Goal: Feedback & Contribution: Leave review/rating

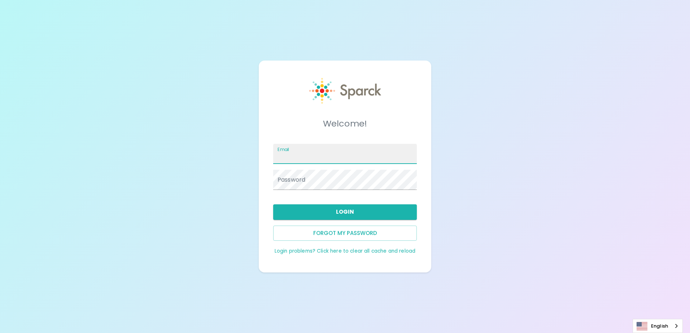
click at [319, 156] on input "Email" at bounding box center [345, 154] width 144 height 20
type input "[PERSON_NAME][EMAIL_ADDRESS][PERSON_NAME][DOMAIN_NAME]"
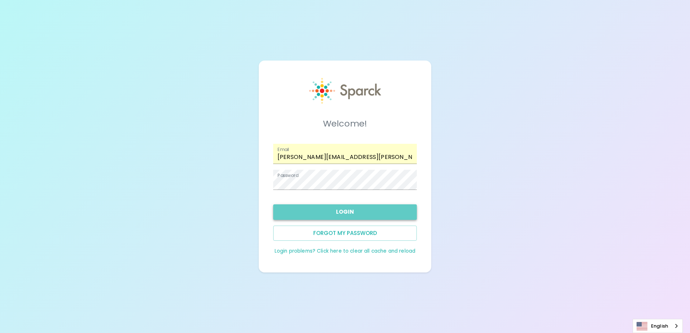
click at [329, 210] on button "Login" at bounding box center [345, 212] width 144 height 15
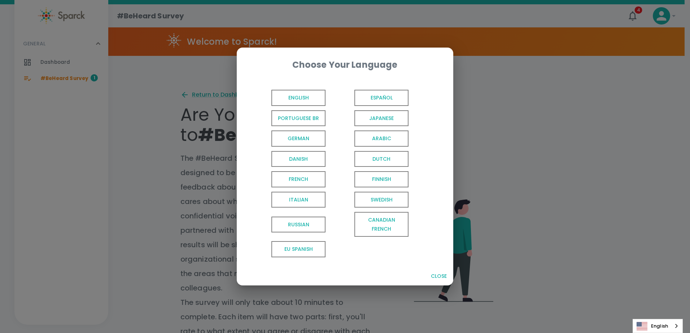
click at [312, 94] on span "English" at bounding box center [298, 98] width 54 height 16
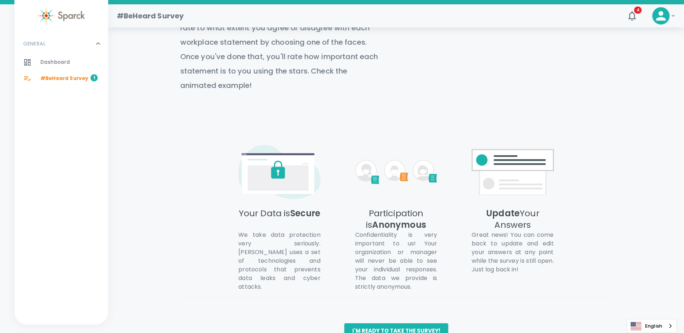
scroll to position [309, 0]
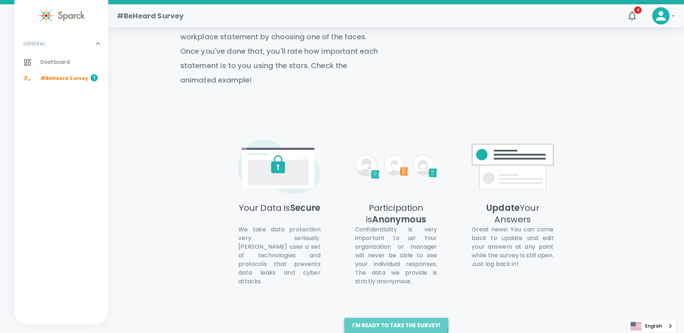
click at [396, 318] on button "I'm ready to take the survey!" at bounding box center [397, 325] width 104 height 15
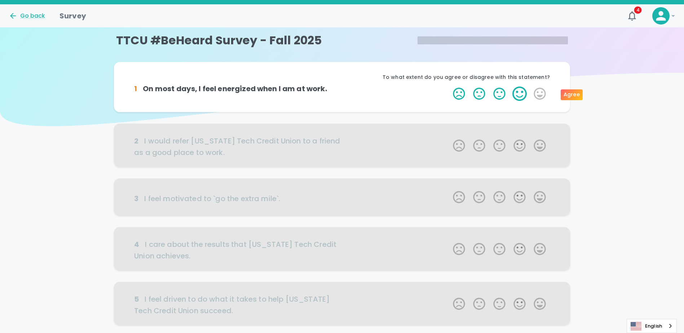
click at [516, 96] on label "4 Stars" at bounding box center [520, 94] width 20 height 14
click at [449, 87] on input "4 Stars" at bounding box center [449, 86] width 0 height 0
click at [519, 94] on label "4 Stars" at bounding box center [520, 94] width 20 height 14
click at [449, 87] on input "4 Stars" at bounding box center [449, 86] width 0 height 0
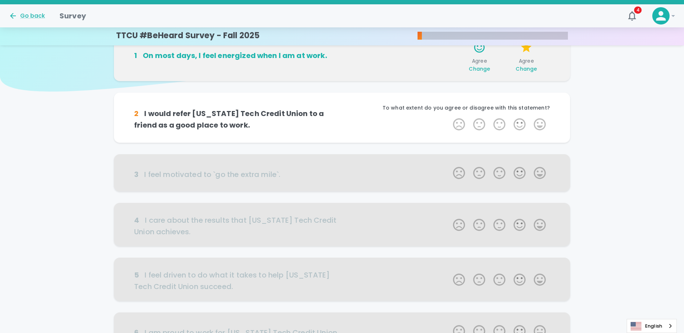
scroll to position [63, 0]
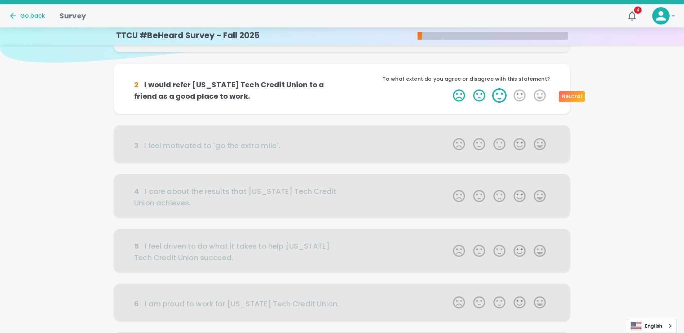
click at [499, 95] on label "3 Stars" at bounding box center [500, 95] width 20 height 14
click at [449, 88] on input "3 Stars" at bounding box center [449, 88] width 0 height 0
click at [499, 95] on label "3 Stars" at bounding box center [500, 95] width 20 height 14
click at [449, 88] on input "3 Stars" at bounding box center [449, 88] width 0 height 0
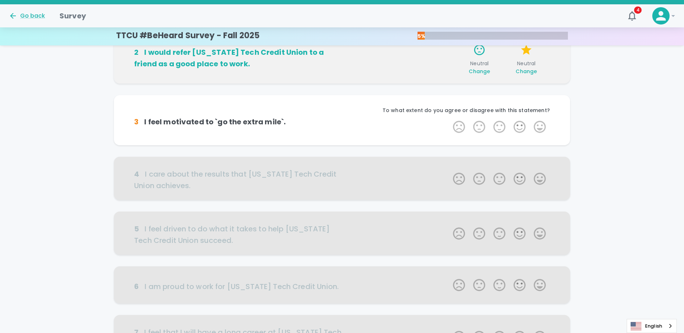
scroll to position [127, 0]
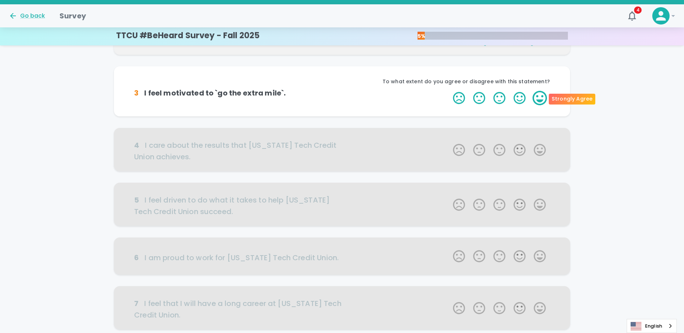
click at [538, 100] on label "5 Stars" at bounding box center [540, 98] width 20 height 14
click at [449, 91] on input "5 Stars" at bounding box center [449, 91] width 0 height 0
click at [538, 97] on label "5 Stars" at bounding box center [540, 98] width 20 height 14
click at [449, 91] on input "5 Stars" at bounding box center [449, 91] width 0 height 0
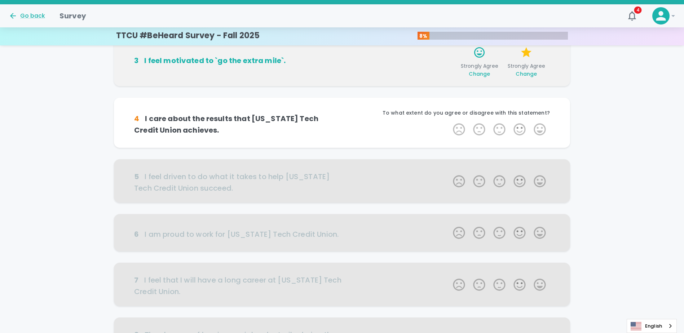
scroll to position [190, 0]
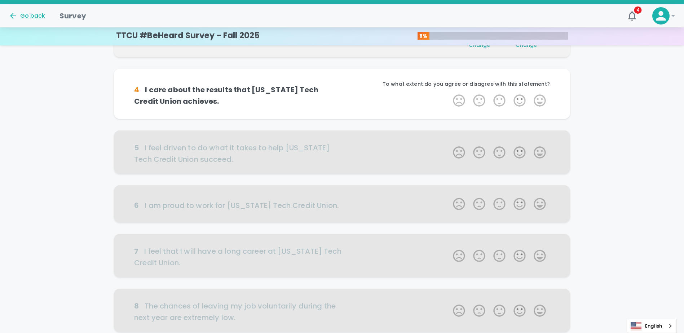
click at [538, 97] on label "5 Stars" at bounding box center [540, 100] width 20 height 14
click at [449, 93] on input "5 Stars" at bounding box center [449, 93] width 0 height 0
click at [538, 97] on label "5 Stars" at bounding box center [540, 100] width 20 height 14
click at [449, 93] on input "5 Stars" at bounding box center [449, 93] width 0 height 0
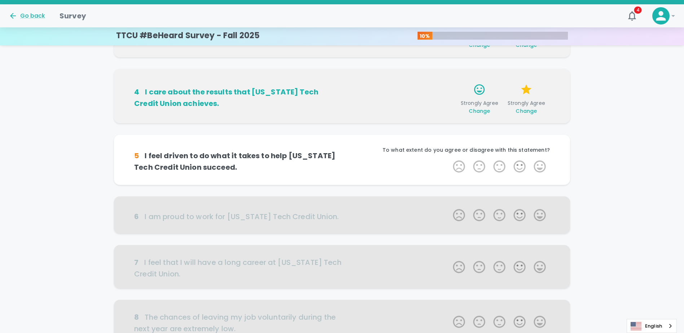
scroll to position [254, 0]
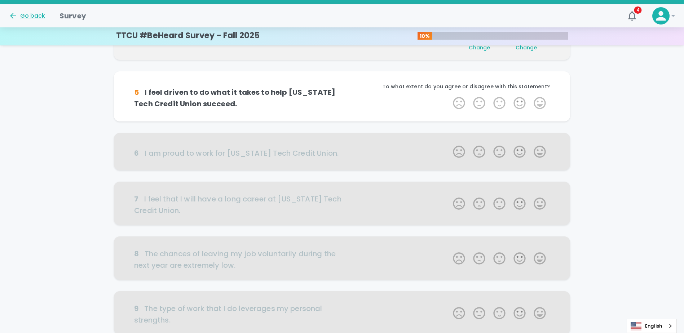
click at [538, 97] on label "5 Stars" at bounding box center [540, 103] width 20 height 14
click at [449, 96] on input "5 Stars" at bounding box center [449, 96] width 0 height 0
click at [538, 97] on label "5 Stars" at bounding box center [540, 103] width 20 height 14
click at [449, 96] on input "5 Stars" at bounding box center [449, 96] width 0 height 0
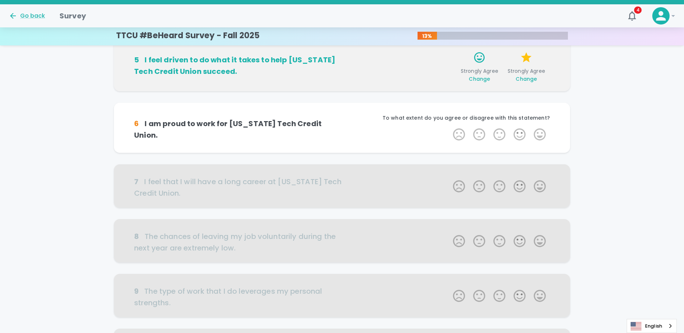
scroll to position [317, 0]
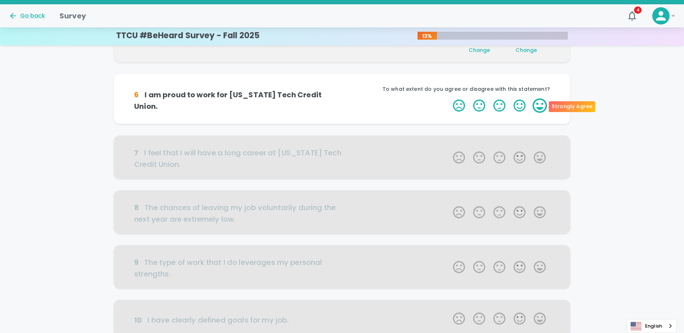
click at [538, 102] on label "5 Stars" at bounding box center [540, 105] width 20 height 14
click at [449, 98] on input "5 Stars" at bounding box center [449, 98] width 0 height 0
click at [538, 102] on label "5 Stars" at bounding box center [540, 105] width 20 height 14
click at [449, 98] on input "5 Stars" at bounding box center [449, 98] width 0 height 0
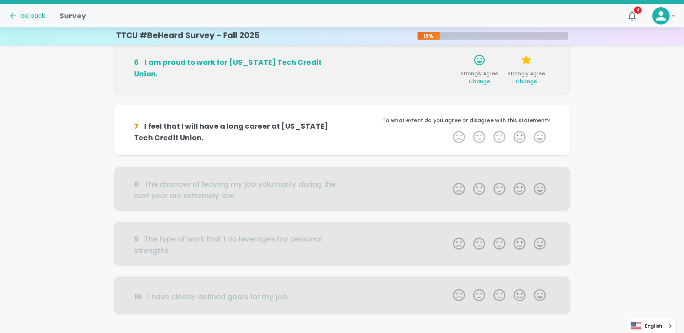
scroll to position [381, 0]
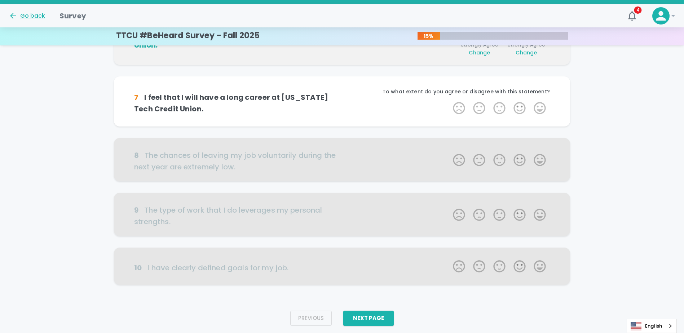
click at [538, 102] on label "5 Stars" at bounding box center [540, 108] width 20 height 14
click at [449, 101] on input "5 Stars" at bounding box center [449, 101] width 0 height 0
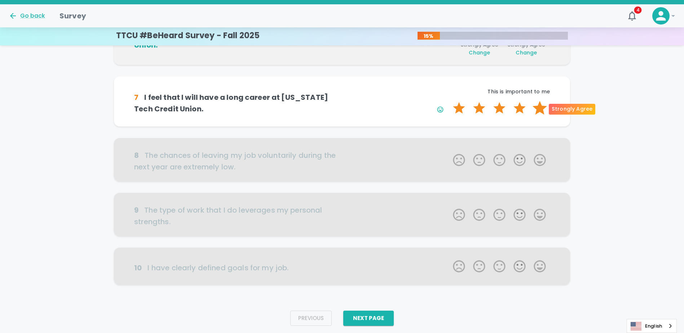
click at [538, 106] on label "5 Stars" at bounding box center [540, 108] width 20 height 14
click at [449, 101] on input "5 Stars" at bounding box center [449, 101] width 0 height 0
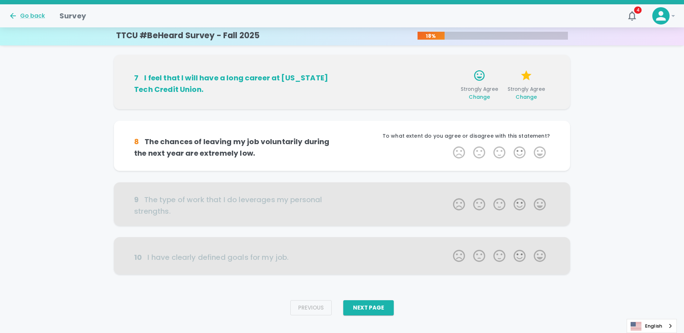
scroll to position [414, 0]
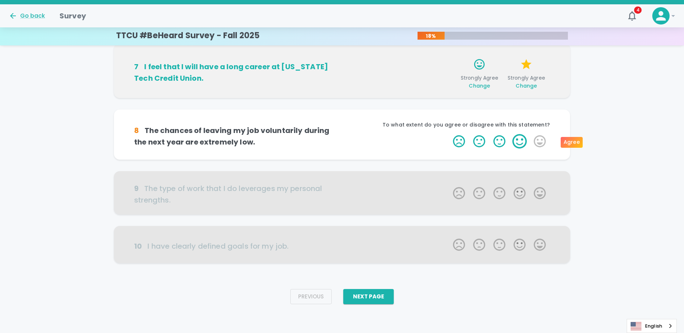
click at [518, 144] on label "4 Stars" at bounding box center [520, 141] width 20 height 14
click at [449, 134] on input "4 Stars" at bounding box center [449, 134] width 0 height 0
click at [520, 142] on label "4 Stars" at bounding box center [520, 141] width 20 height 14
click at [449, 134] on input "4 Stars" at bounding box center [449, 134] width 0 height 0
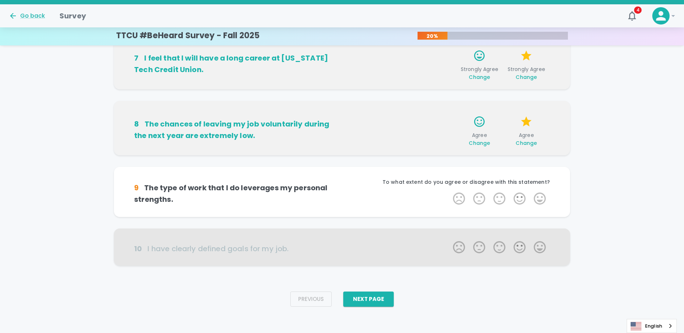
scroll to position [425, 0]
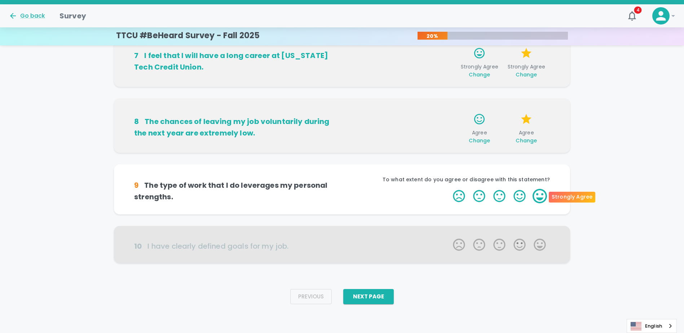
click at [541, 197] on label "5 Stars" at bounding box center [540, 196] width 20 height 14
click at [449, 189] on input "5 Stars" at bounding box center [449, 189] width 0 height 0
click at [541, 197] on label "5 Stars" at bounding box center [540, 196] width 20 height 14
click at [449, 189] on input "5 Stars" at bounding box center [449, 189] width 0 height 0
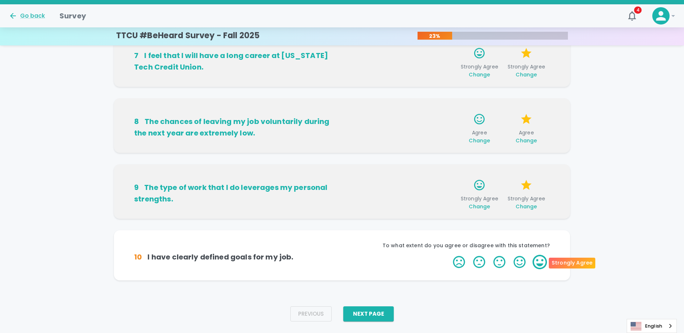
click at [541, 264] on label "5 Stars" at bounding box center [540, 262] width 20 height 14
click at [449, 255] on input "5 Stars" at bounding box center [449, 255] width 0 height 0
click at [540, 264] on label "5 Stars" at bounding box center [540, 262] width 20 height 14
click at [449, 255] on input "5 Stars" at bounding box center [449, 255] width 0 height 0
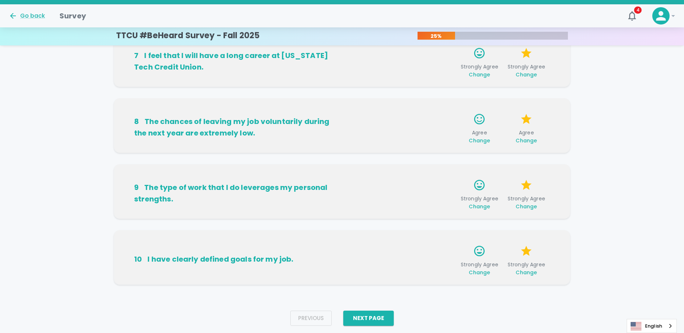
scroll to position [442, 0]
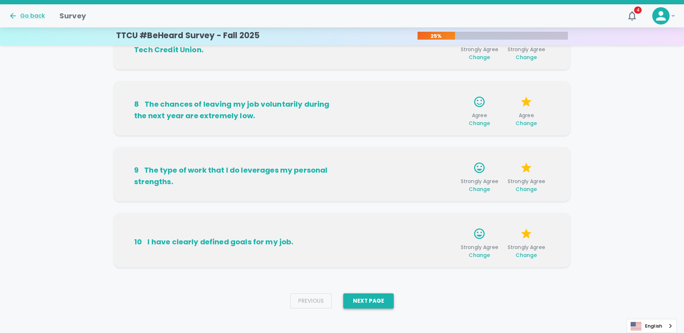
click at [380, 303] on button "Next Page" at bounding box center [368, 301] width 51 height 15
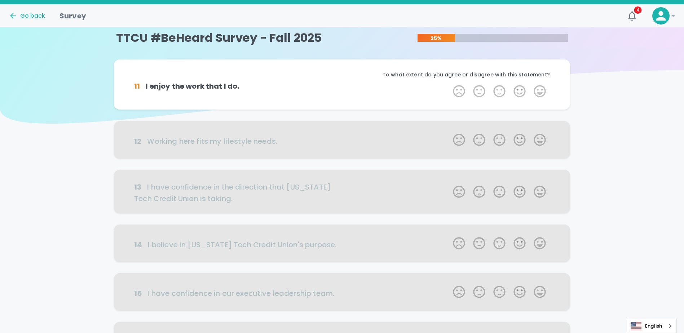
scroll to position [0, 0]
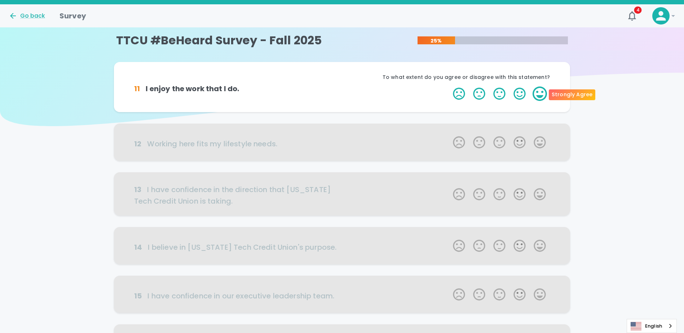
click at [541, 97] on label "5 Stars" at bounding box center [540, 94] width 20 height 14
click at [449, 87] on input "5 Stars" at bounding box center [449, 86] width 0 height 0
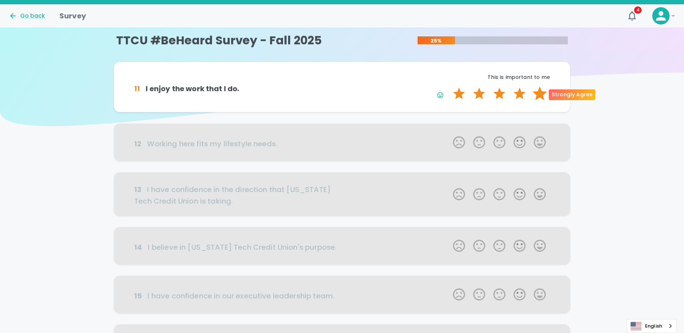
click at [541, 92] on label "5 Stars" at bounding box center [540, 94] width 20 height 14
click at [449, 87] on input "5 Stars" at bounding box center [449, 86] width 0 height 0
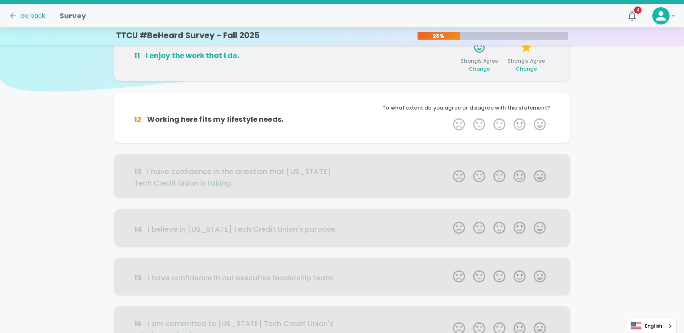
scroll to position [63, 0]
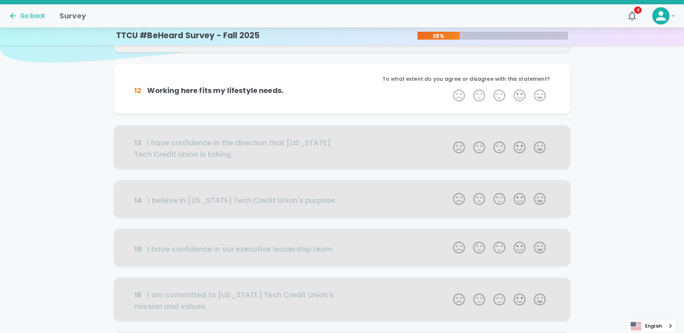
click at [541, 92] on label "5 Stars" at bounding box center [540, 95] width 20 height 14
click at [449, 88] on input "5 Stars" at bounding box center [449, 88] width 0 height 0
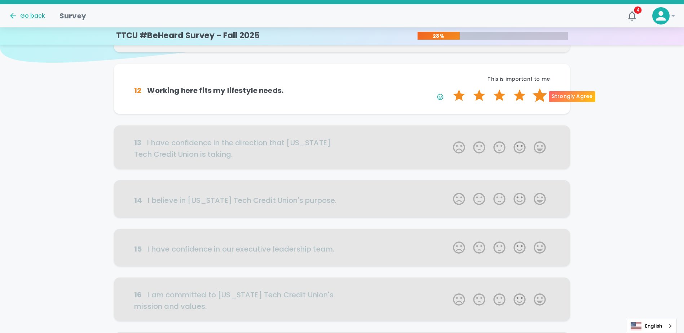
click at [540, 92] on label "5 Stars" at bounding box center [540, 95] width 20 height 14
click at [449, 88] on input "5 Stars" at bounding box center [449, 88] width 0 height 0
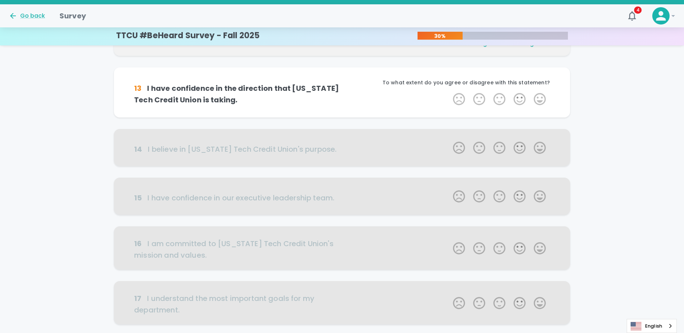
scroll to position [127, 0]
click at [518, 93] on label "4 Stars" at bounding box center [520, 98] width 20 height 14
click at [449, 91] on input "4 Stars" at bounding box center [449, 91] width 0 height 0
click at [518, 93] on label "4 Stars" at bounding box center [520, 98] width 20 height 14
click at [449, 91] on input "4 Stars" at bounding box center [449, 91] width 0 height 0
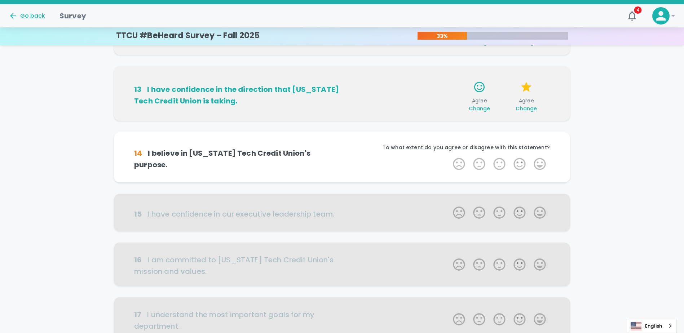
scroll to position [190, 0]
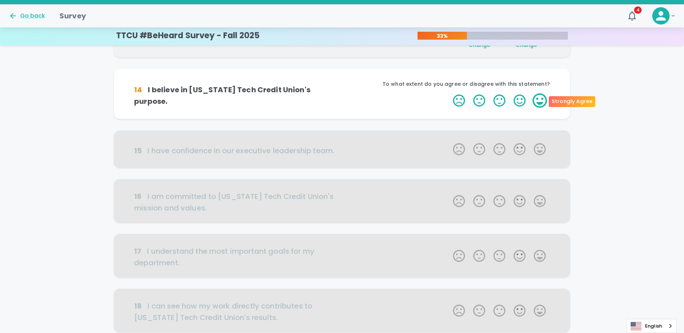
click at [538, 100] on label "5 Stars" at bounding box center [540, 100] width 20 height 14
click at [449, 93] on input "5 Stars" at bounding box center [449, 93] width 0 height 0
click at [538, 100] on label "5 Stars" at bounding box center [540, 100] width 20 height 14
click at [449, 93] on input "5 Stars" at bounding box center [449, 93] width 0 height 0
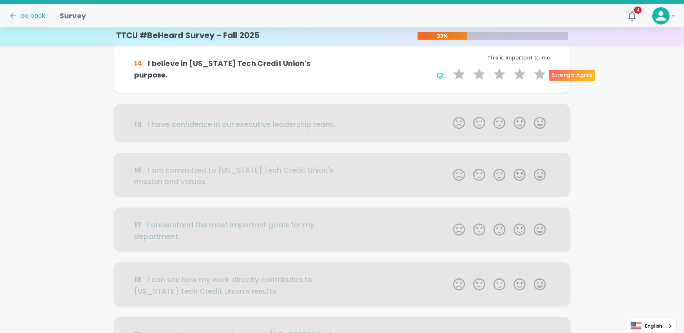
scroll to position [254, 0]
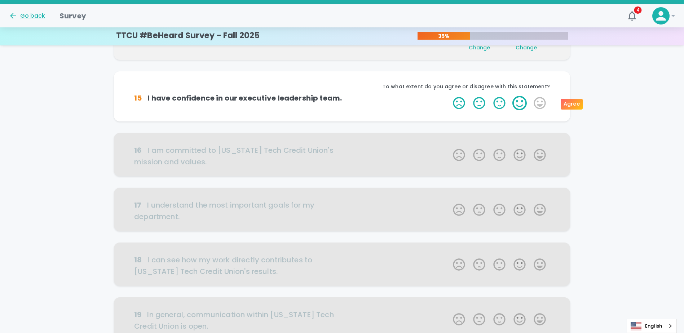
click at [522, 101] on label "4 Stars" at bounding box center [520, 103] width 20 height 14
click at [449, 96] on input "4 Stars" at bounding box center [449, 96] width 0 height 0
click at [522, 101] on label "4 Stars" at bounding box center [520, 103] width 20 height 14
click at [449, 96] on input "4 Stars" at bounding box center [449, 96] width 0 height 0
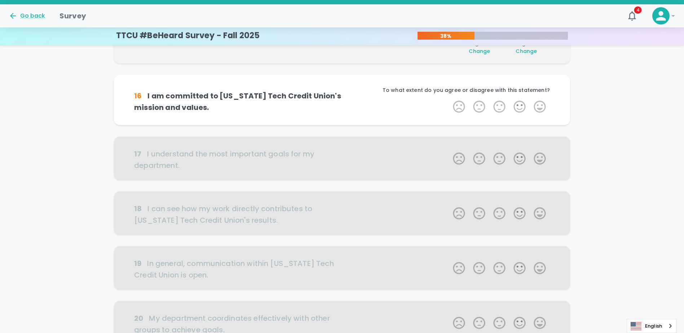
scroll to position [317, 0]
click at [540, 105] on label "5 Stars" at bounding box center [540, 105] width 20 height 14
click at [449, 98] on input "5 Stars" at bounding box center [449, 98] width 0 height 0
click at [540, 105] on label "5 Stars" at bounding box center [540, 105] width 20 height 14
click at [449, 98] on input "5 Stars" at bounding box center [449, 98] width 0 height 0
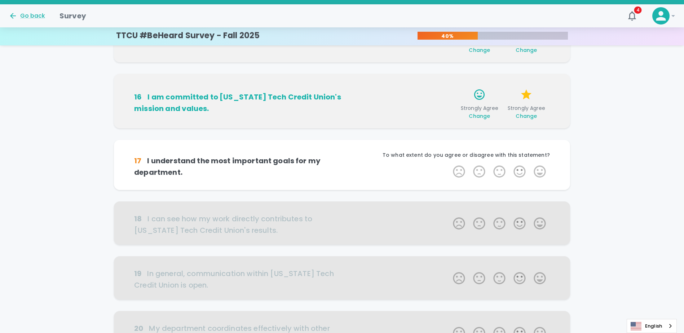
scroll to position [381, 0]
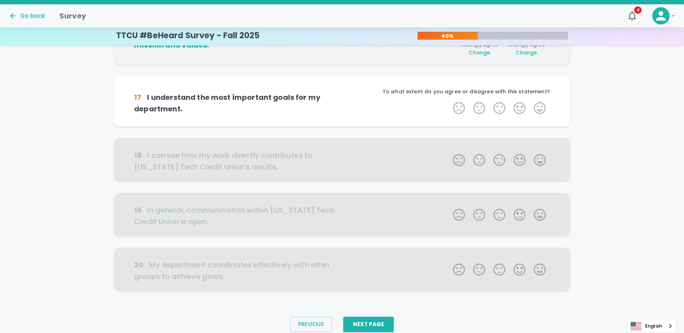
click at [540, 105] on label "5 Stars" at bounding box center [540, 108] width 20 height 14
click at [449, 101] on input "5 Stars" at bounding box center [449, 101] width 0 height 0
click at [540, 105] on label "5 Stars" at bounding box center [540, 108] width 20 height 14
click at [449, 101] on input "5 Stars" at bounding box center [449, 101] width 0 height 0
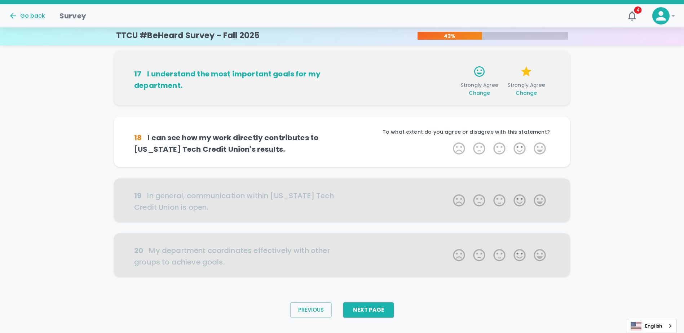
scroll to position [409, 0]
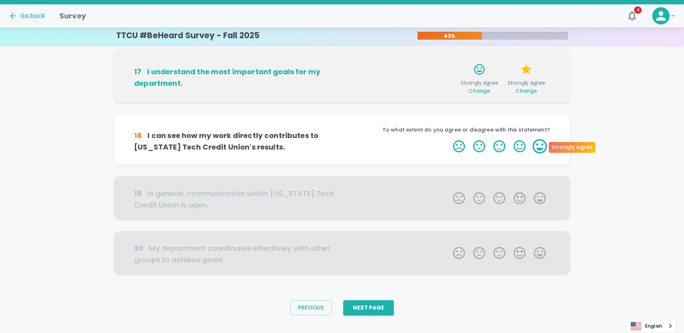
click at [540, 144] on label "5 Stars" at bounding box center [540, 146] width 20 height 14
click at [449, 139] on input "5 Stars" at bounding box center [449, 139] width 0 height 0
click at [540, 144] on label "5 Stars" at bounding box center [540, 146] width 20 height 14
click at [449, 139] on input "5 Stars" at bounding box center [449, 139] width 0 height 0
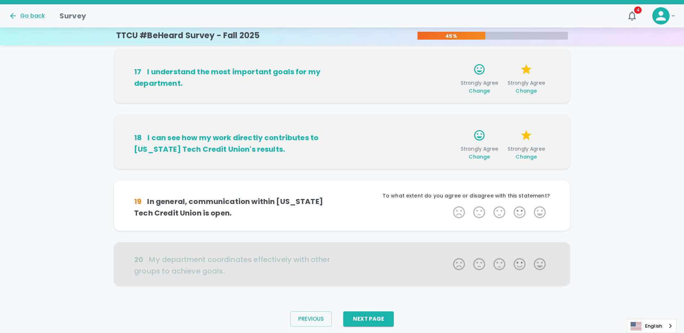
scroll to position [420, 0]
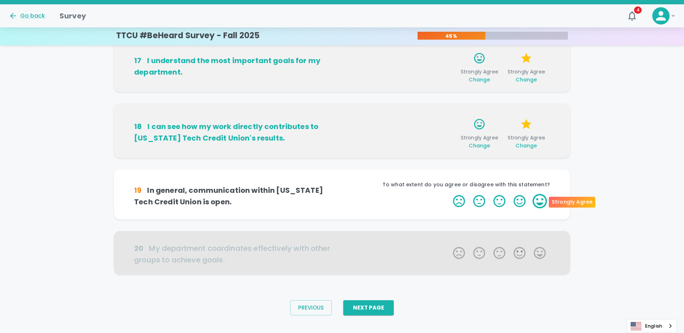
click at [538, 202] on label "5 Stars" at bounding box center [540, 201] width 20 height 14
click at [449, 194] on input "5 Stars" at bounding box center [449, 194] width 0 height 0
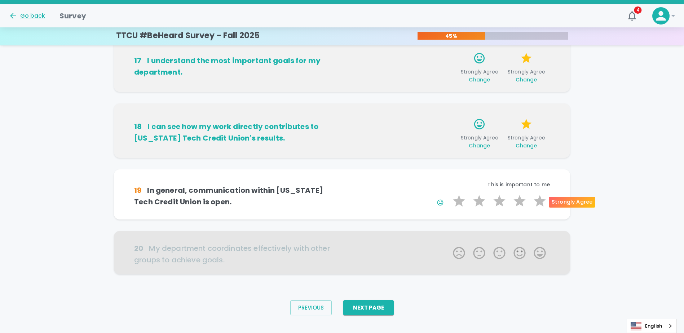
click at [538, 202] on label "5 Stars" at bounding box center [540, 201] width 20 height 14
click at [449, 194] on input "5 Stars" at bounding box center [449, 194] width 0 height 0
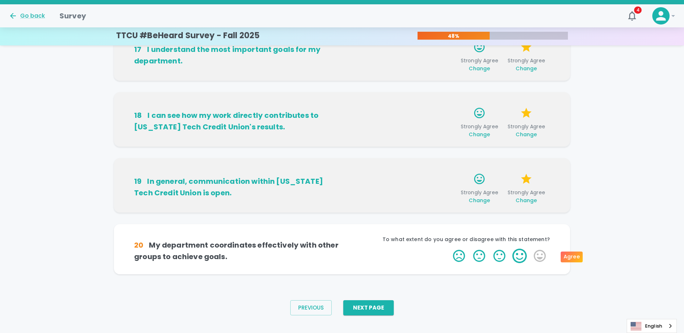
click at [518, 257] on label "4 Stars" at bounding box center [520, 256] width 20 height 14
click at [449, 249] on input "4 Stars" at bounding box center [449, 249] width 0 height 0
click at [518, 257] on label "4 Stars" at bounding box center [520, 256] width 20 height 14
click at [449, 249] on input "4 Stars" at bounding box center [449, 249] width 0 height 0
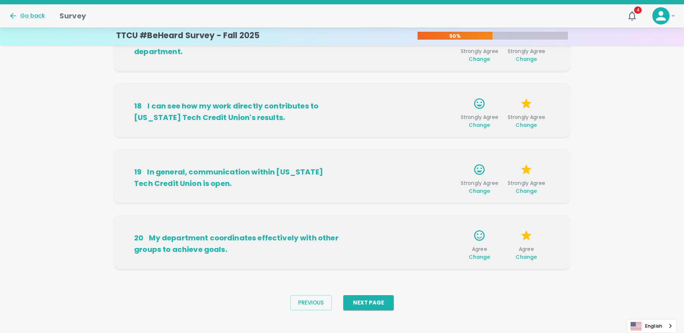
scroll to position [442, 0]
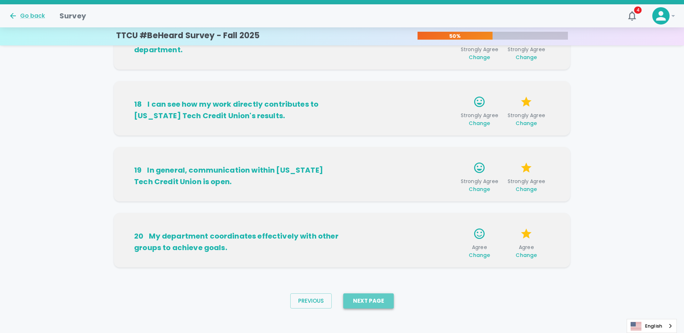
click at [383, 301] on button "Next Page" at bounding box center [368, 301] width 51 height 15
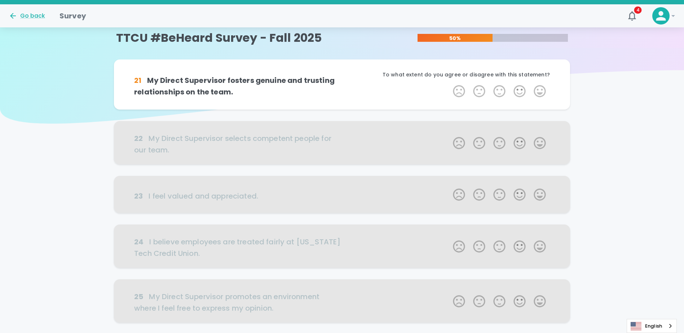
scroll to position [0, 0]
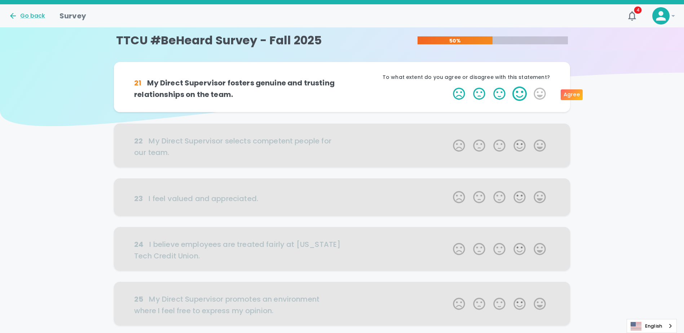
click at [520, 92] on label "4 Stars" at bounding box center [520, 94] width 20 height 14
click at [449, 87] on input "4 Stars" at bounding box center [449, 86] width 0 height 0
click at [520, 92] on label "4 Stars" at bounding box center [520, 94] width 20 height 14
click at [449, 87] on input "4 Stars" at bounding box center [449, 86] width 0 height 0
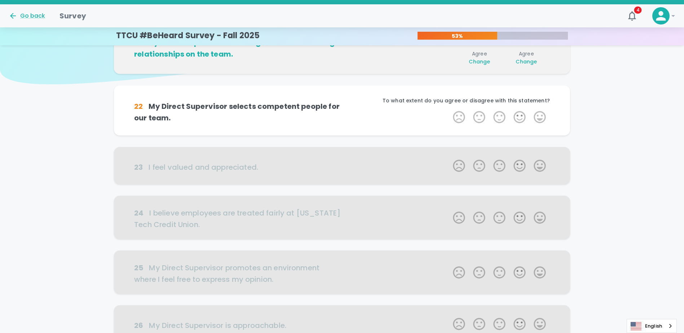
scroll to position [63, 0]
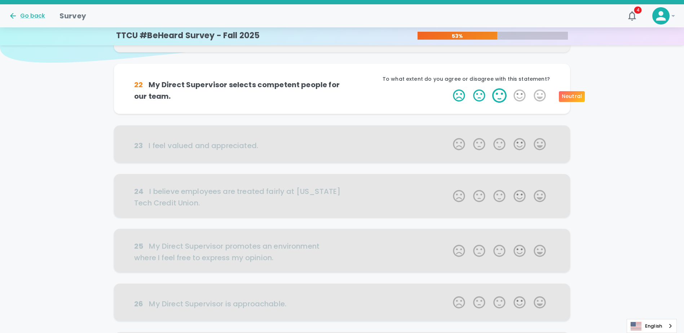
click at [501, 94] on label "3 Stars" at bounding box center [500, 95] width 20 height 14
click at [449, 88] on input "3 Stars" at bounding box center [449, 88] width 0 height 0
click at [501, 94] on label "3 Stars" at bounding box center [500, 95] width 20 height 14
click at [449, 88] on input "3 Stars" at bounding box center [449, 88] width 0 height 0
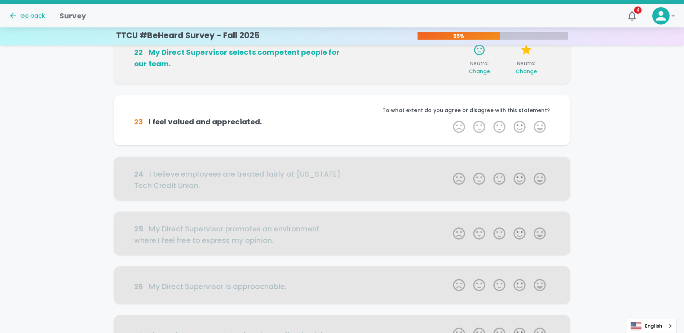
scroll to position [127, 0]
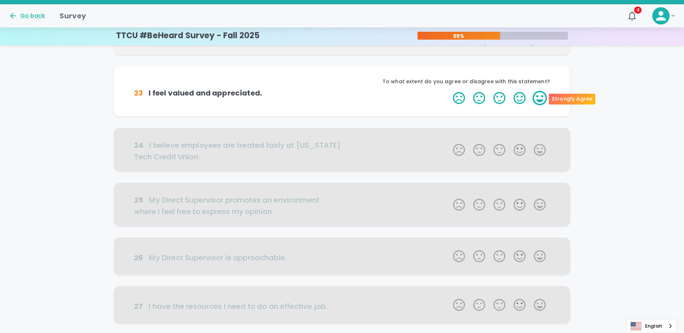
click at [538, 97] on label "5 Stars" at bounding box center [540, 98] width 20 height 14
click at [449, 91] on input "5 Stars" at bounding box center [449, 91] width 0 height 0
click at [538, 97] on label "5 Stars" at bounding box center [540, 98] width 20 height 14
click at [449, 91] on input "5 Stars" at bounding box center [449, 91] width 0 height 0
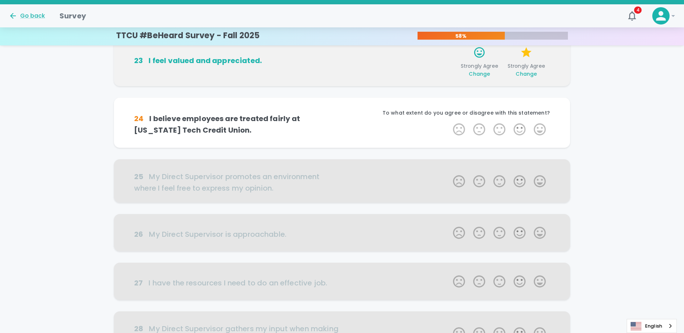
scroll to position [190, 0]
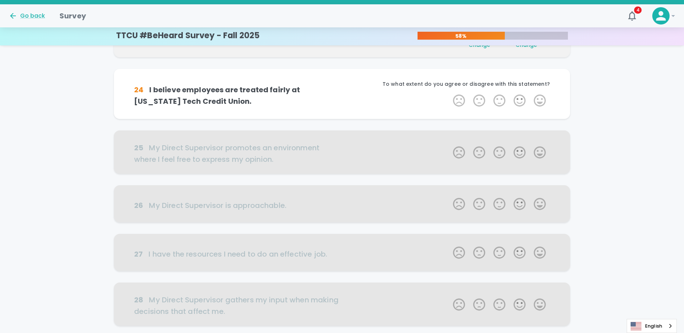
click at [538, 97] on label "5 Stars" at bounding box center [540, 100] width 20 height 14
click at [449, 93] on input "5 Stars" at bounding box center [449, 93] width 0 height 0
click at [538, 97] on label "5 Stars" at bounding box center [540, 100] width 20 height 14
click at [449, 93] on input "5 Stars" at bounding box center [449, 93] width 0 height 0
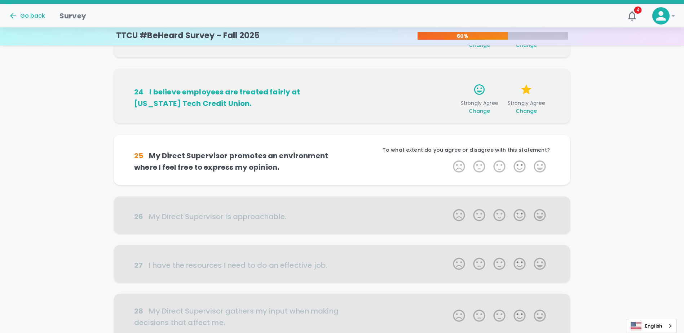
scroll to position [254, 0]
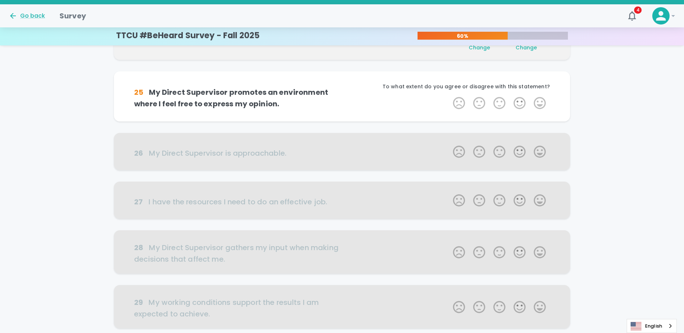
click at [538, 97] on label "5 Stars" at bounding box center [540, 103] width 20 height 14
click at [449, 96] on input "5 Stars" at bounding box center [449, 96] width 0 height 0
click at [538, 97] on label "5 Stars" at bounding box center [540, 103] width 20 height 14
click at [449, 96] on input "5 Stars" at bounding box center [449, 96] width 0 height 0
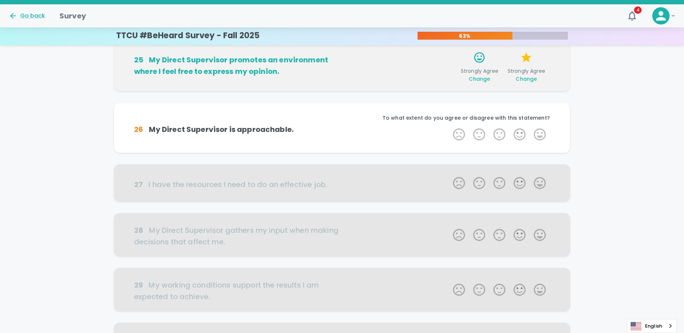
scroll to position [317, 0]
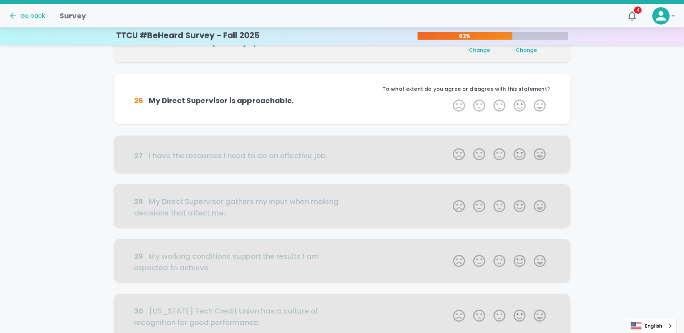
click at [538, 97] on div "To what extent do you agree or disagree with this statement?" at bounding box center [446, 91] width 208 height 13
click at [537, 101] on label "5 Stars" at bounding box center [540, 105] width 20 height 14
click at [449, 98] on input "5 Stars" at bounding box center [449, 98] width 0 height 0
click at [537, 102] on label "5 Stars" at bounding box center [540, 105] width 20 height 14
click at [449, 98] on input "5 Stars" at bounding box center [449, 98] width 0 height 0
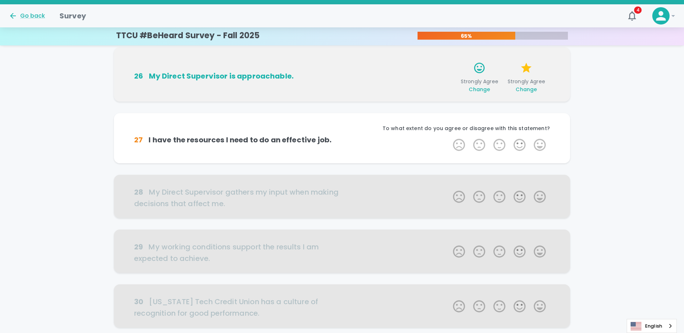
scroll to position [381, 0]
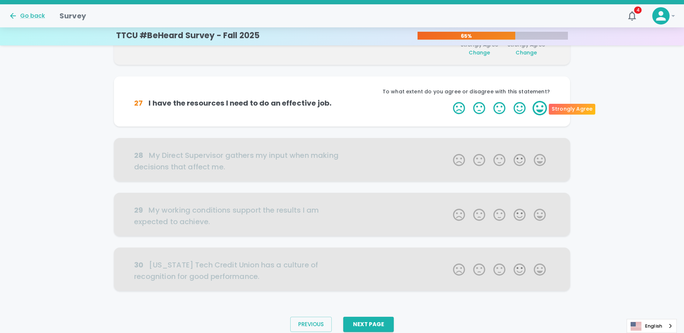
click at [541, 107] on label "5 Stars" at bounding box center [540, 108] width 20 height 14
click at [449, 101] on input "5 Stars" at bounding box center [449, 101] width 0 height 0
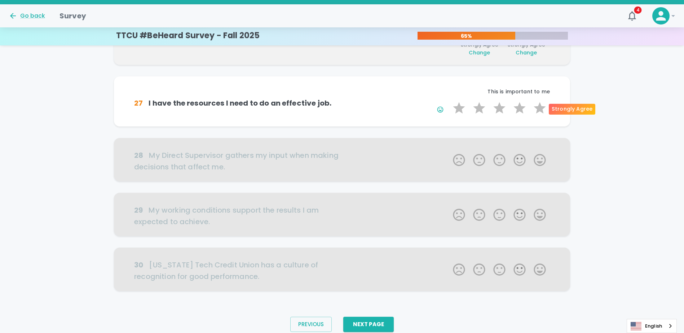
click at [541, 107] on label "5 Stars" at bounding box center [540, 108] width 20 height 14
click at [449, 101] on input "5 Stars" at bounding box center [449, 101] width 0 height 0
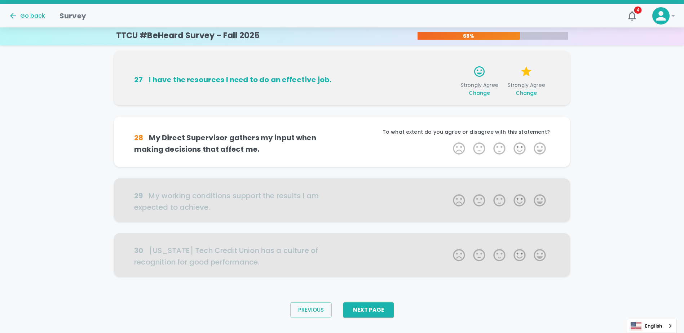
scroll to position [409, 0]
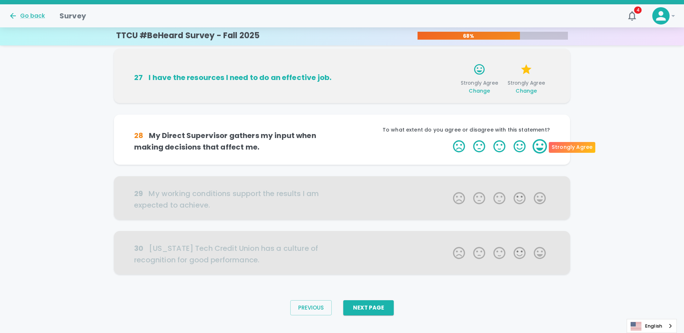
click at [539, 146] on label "5 Stars" at bounding box center [540, 146] width 20 height 14
click at [449, 139] on input "5 Stars" at bounding box center [449, 139] width 0 height 0
click at [539, 146] on label "5 Stars" at bounding box center [540, 146] width 20 height 14
click at [449, 139] on input "5 Stars" at bounding box center [449, 139] width 0 height 0
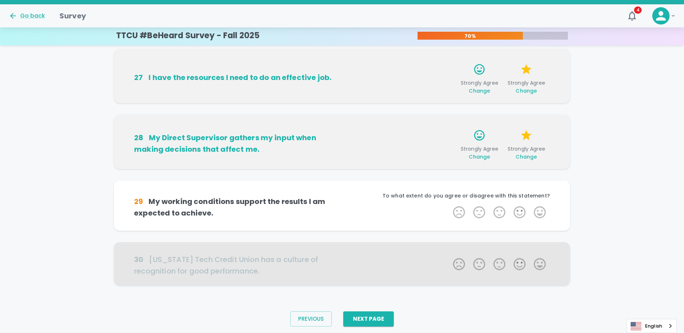
scroll to position [420, 0]
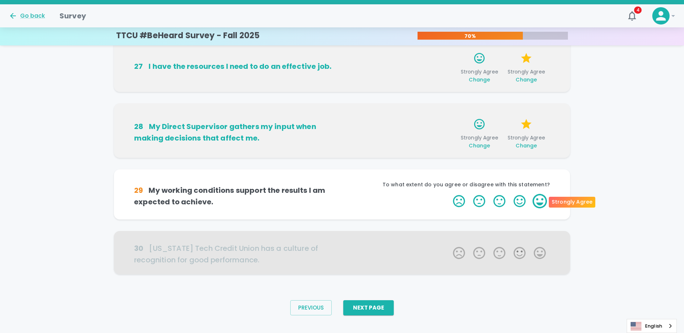
click at [541, 202] on label "5 Stars" at bounding box center [540, 201] width 20 height 14
click at [449, 194] on input "5 Stars" at bounding box center [449, 194] width 0 height 0
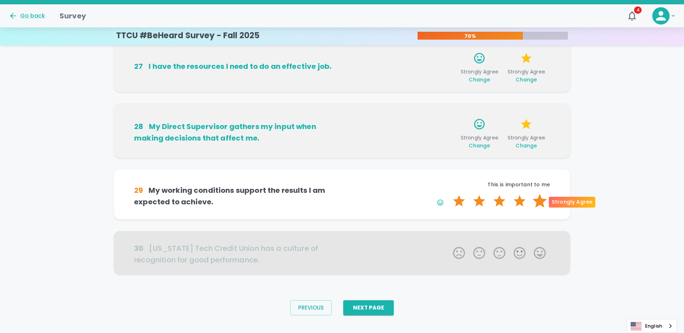
click at [540, 202] on label "5 Stars" at bounding box center [540, 201] width 20 height 14
click at [449, 194] on input "5 Stars" at bounding box center [449, 194] width 0 height 0
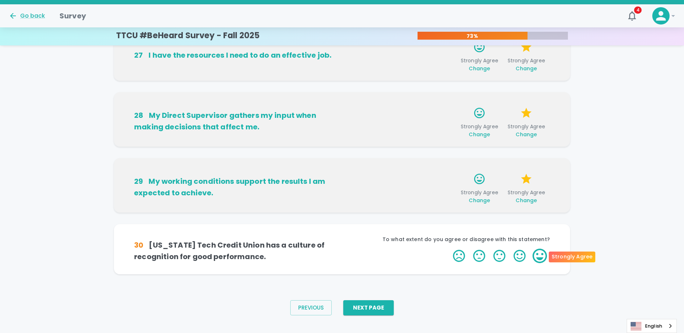
click at [538, 256] on label "5 Stars" at bounding box center [540, 256] width 20 height 14
click at [449, 249] on input "5 Stars" at bounding box center [449, 249] width 0 height 0
click at [538, 256] on label "5 Stars" at bounding box center [540, 256] width 20 height 14
click at [449, 249] on input "5 Stars" at bounding box center [449, 249] width 0 height 0
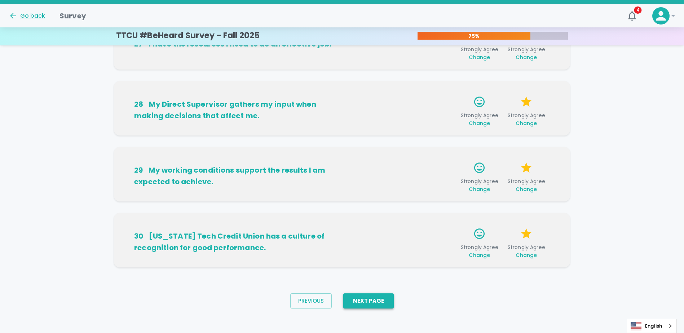
click at [379, 300] on button "Next Page" at bounding box center [368, 301] width 51 height 15
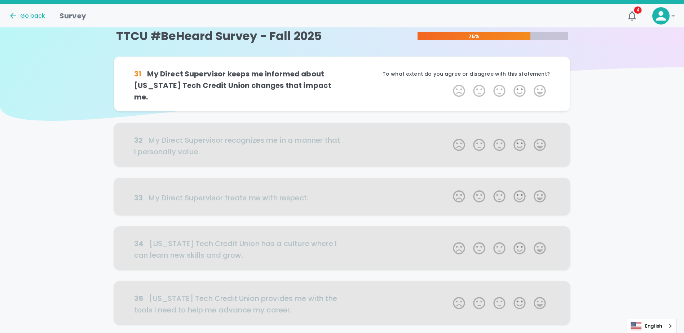
scroll to position [0, 0]
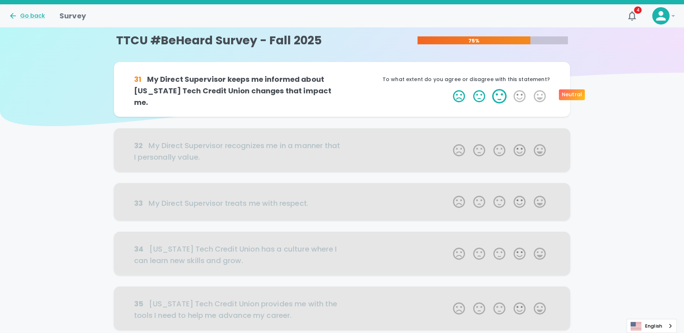
click at [500, 94] on label "3 Stars" at bounding box center [500, 96] width 20 height 14
click at [449, 89] on input "3 Stars" at bounding box center [449, 89] width 0 height 0
click at [521, 94] on label "4 Stars" at bounding box center [520, 96] width 20 height 14
click at [449, 89] on input "4 Stars" at bounding box center [449, 89] width 0 height 0
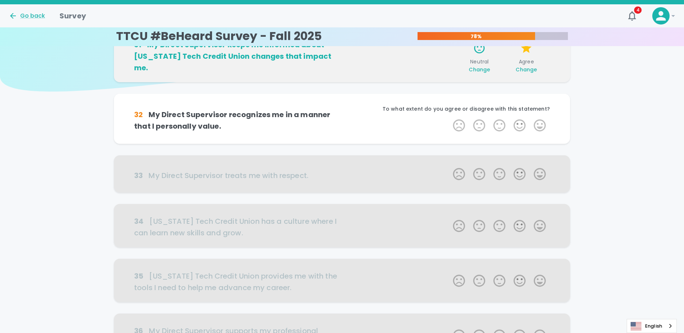
scroll to position [63, 0]
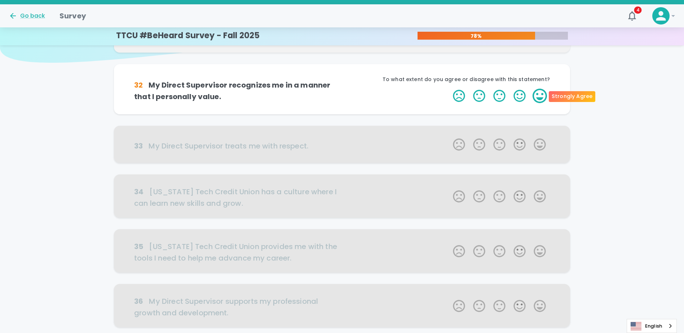
click at [537, 97] on label "5 Stars" at bounding box center [540, 96] width 20 height 14
click at [449, 89] on input "5 Stars" at bounding box center [449, 88] width 0 height 0
click at [542, 97] on label "5 Stars" at bounding box center [540, 96] width 20 height 14
click at [449, 89] on input "5 Stars" at bounding box center [449, 88] width 0 height 0
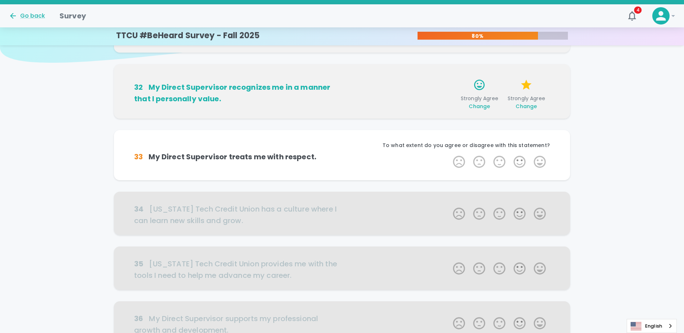
scroll to position [127, 0]
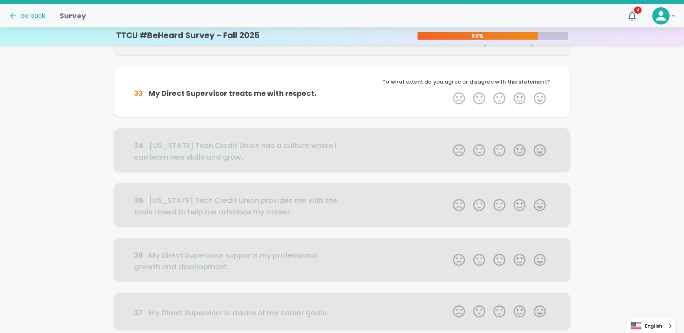
click at [542, 97] on label "5 Stars" at bounding box center [540, 98] width 20 height 14
click at [449, 91] on input "5 Stars" at bounding box center [449, 91] width 0 height 0
click at [542, 97] on label "5 Stars" at bounding box center [540, 98] width 20 height 14
click at [449, 91] on input "5 Stars" at bounding box center [449, 91] width 0 height 0
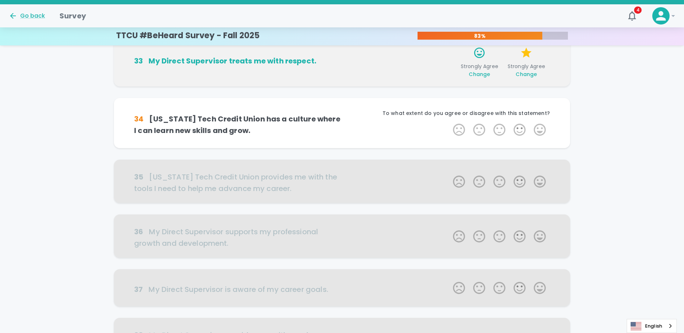
scroll to position [190, 0]
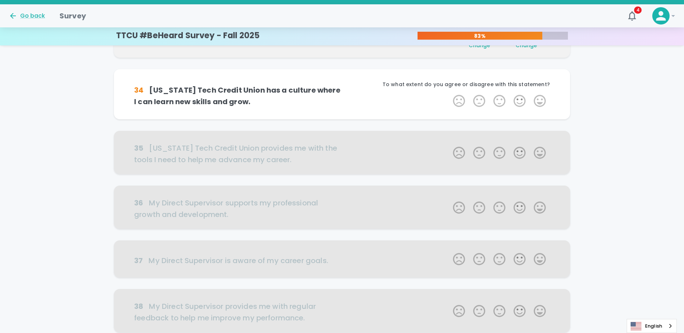
click at [542, 97] on label "5 Stars" at bounding box center [540, 101] width 20 height 14
click at [449, 94] on input "5 Stars" at bounding box center [449, 93] width 0 height 0
click at [542, 97] on label "5 Stars" at bounding box center [540, 101] width 20 height 14
click at [449, 94] on input "5 Stars" at bounding box center [449, 93] width 0 height 0
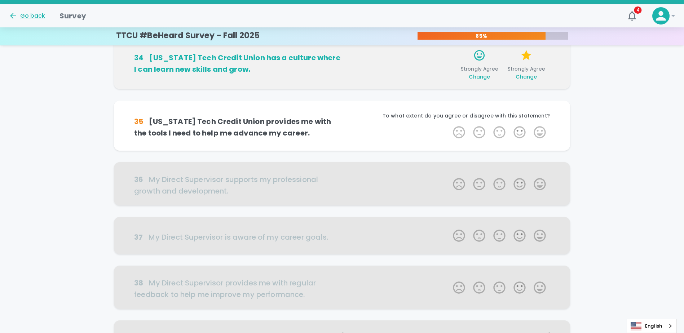
scroll to position [254, 0]
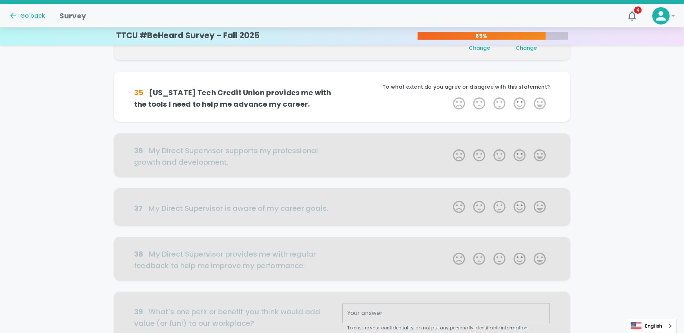
click at [541, 96] on label "5 Stars" at bounding box center [540, 103] width 20 height 14
click at [449, 96] on input "5 Stars" at bounding box center [449, 96] width 0 height 0
click at [541, 96] on label "5 Stars" at bounding box center [540, 103] width 20 height 14
click at [449, 96] on input "5 Stars" at bounding box center [449, 96] width 0 height 0
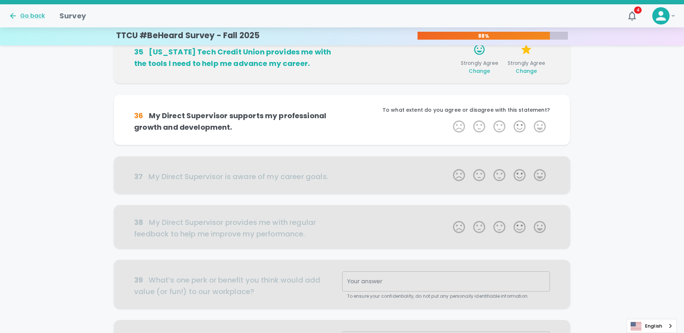
scroll to position [317, 0]
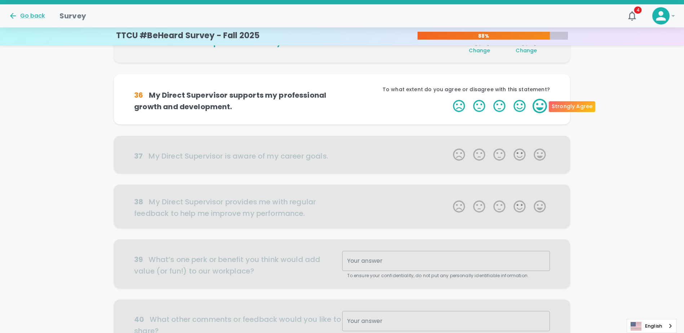
click at [540, 105] on label "5 Stars" at bounding box center [540, 106] width 20 height 14
click at [449, 99] on input "5 Stars" at bounding box center [449, 98] width 0 height 0
click at [540, 105] on label "5 Stars" at bounding box center [540, 106] width 20 height 14
click at [449, 99] on input "5 Stars" at bounding box center [449, 98] width 0 height 0
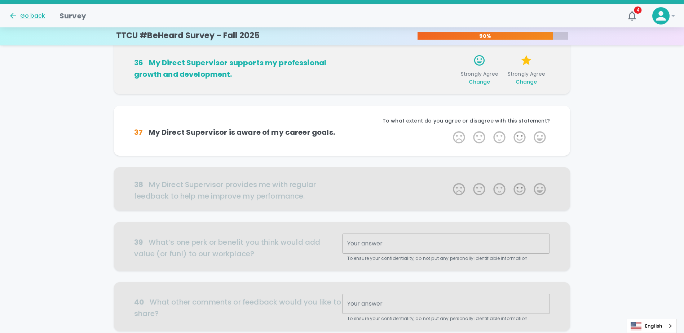
scroll to position [381, 0]
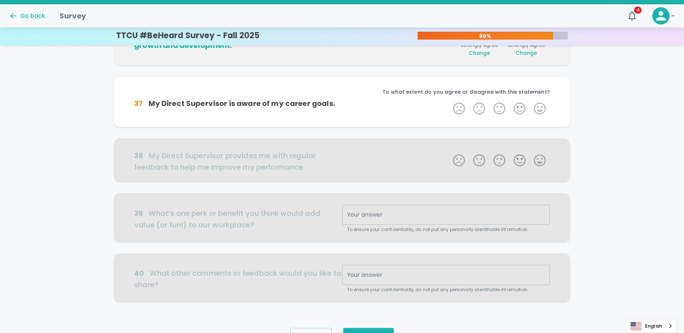
click at [540, 105] on label "5 Stars" at bounding box center [540, 108] width 20 height 14
click at [449, 101] on input "5 Stars" at bounding box center [449, 101] width 0 height 0
click at [540, 105] on label "5 Stars" at bounding box center [540, 108] width 20 height 14
click at [449, 101] on input "5 Stars" at bounding box center [449, 101] width 0 height 0
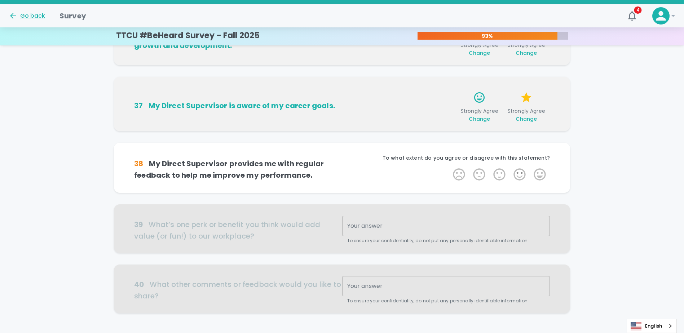
scroll to position [420, 0]
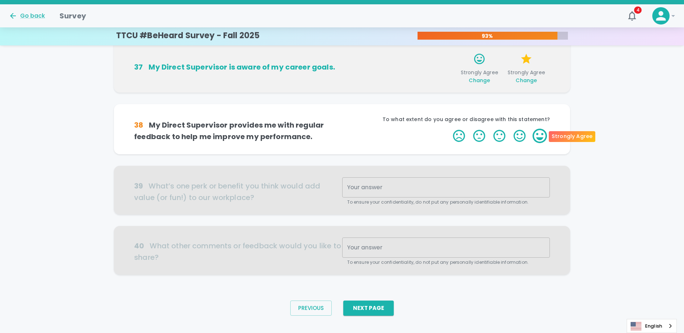
click at [541, 137] on label "5 Stars" at bounding box center [540, 136] width 20 height 14
click at [449, 129] on input "5 Stars" at bounding box center [449, 128] width 0 height 0
click at [541, 137] on label "5 Stars" at bounding box center [540, 136] width 20 height 14
click at [449, 129] on input "5 Stars" at bounding box center [449, 128] width 0 height 0
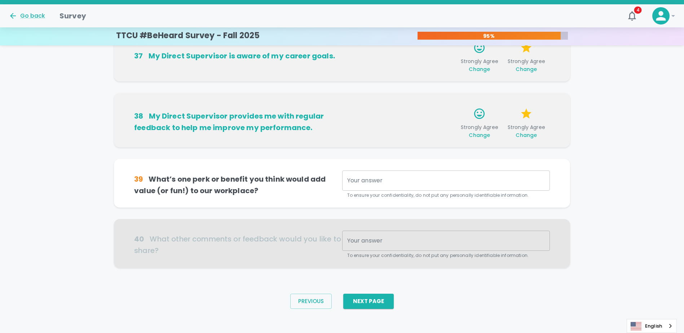
click at [447, 182] on textarea "Your answer" at bounding box center [446, 181] width 198 height 8
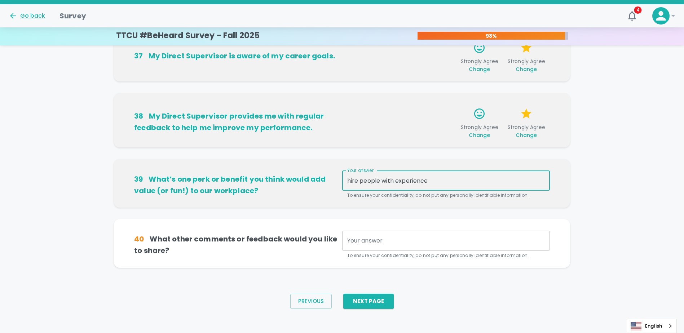
type textarea "hire people with experience"
click at [367, 236] on div "x Your answer" at bounding box center [446, 241] width 208 height 20
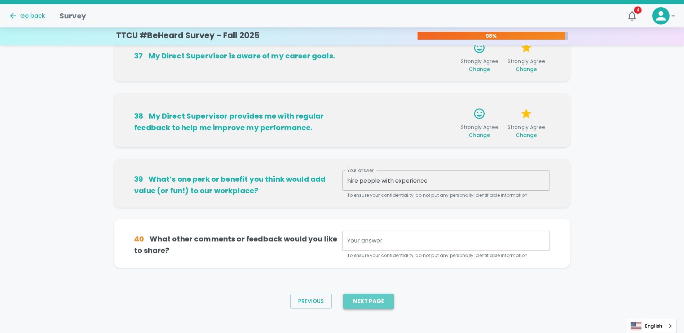
click at [373, 304] on button "Next Page" at bounding box center [368, 301] width 51 height 15
click at [378, 246] on div "x Your answer" at bounding box center [446, 241] width 208 height 20
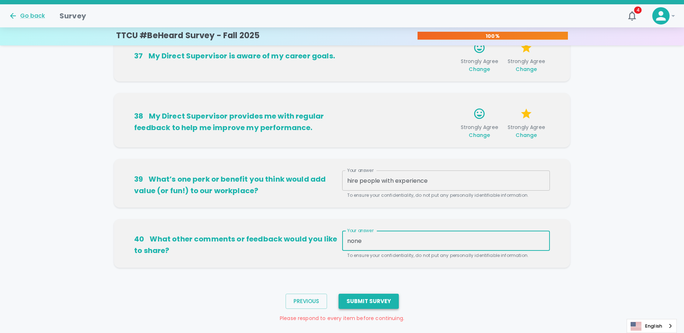
type textarea "none"
click at [362, 299] on button "Submit Survey" at bounding box center [369, 301] width 60 height 15
